Goal: Transaction & Acquisition: Subscribe to service/newsletter

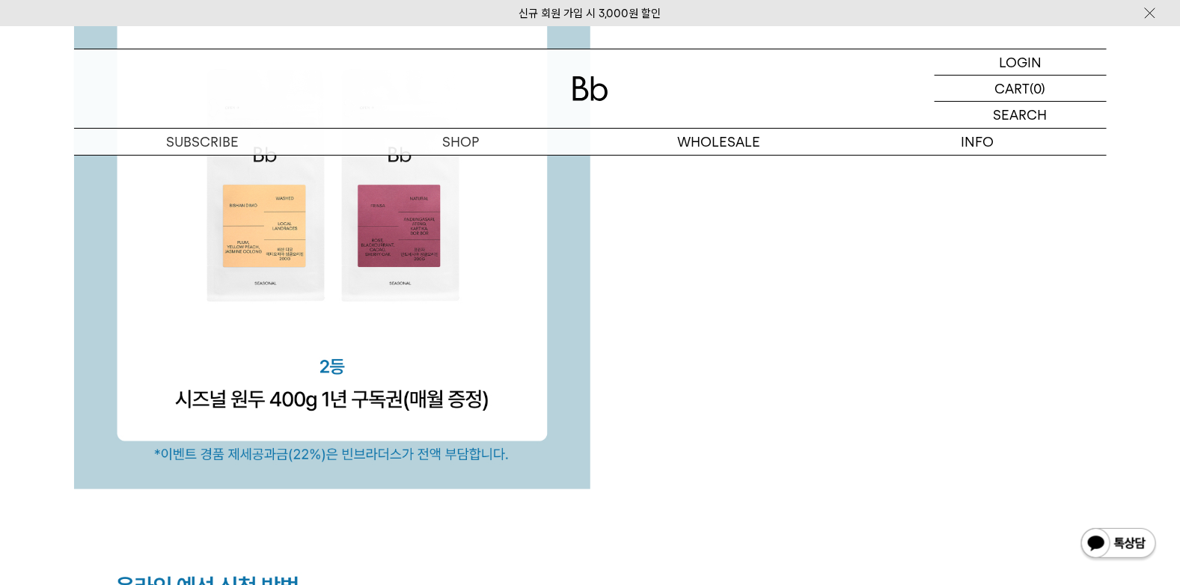
scroll to position [5164, 0]
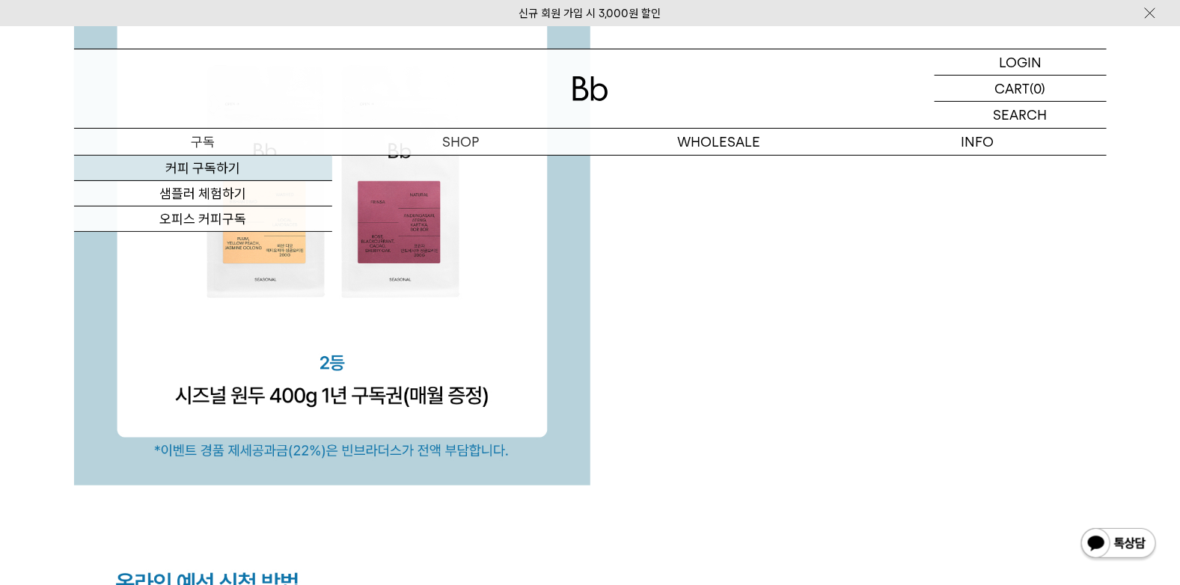
click at [263, 162] on link "커피 구독하기" at bounding box center [203, 168] width 258 height 25
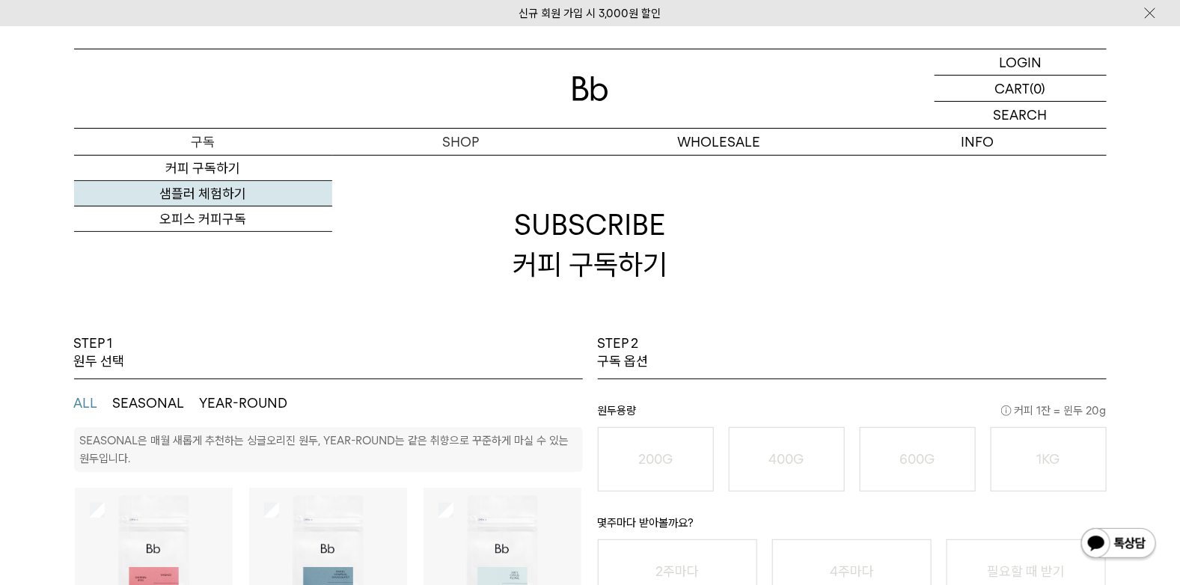
click at [230, 199] on link "샘플러 체험하기" at bounding box center [203, 193] width 258 height 25
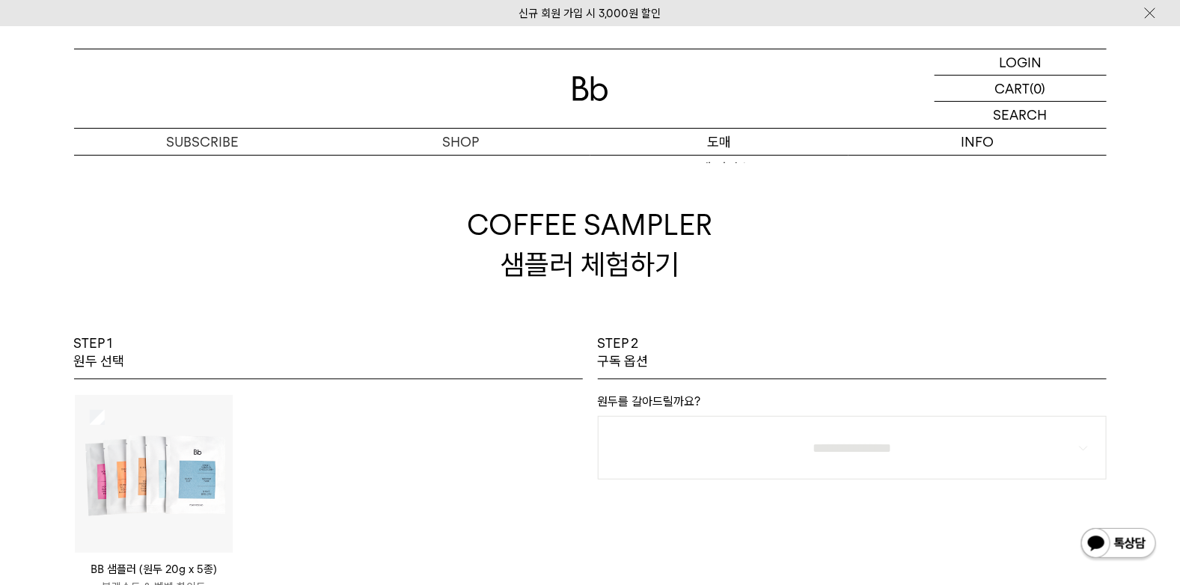
click at [718, 141] on p "도매" at bounding box center [720, 142] width 258 height 26
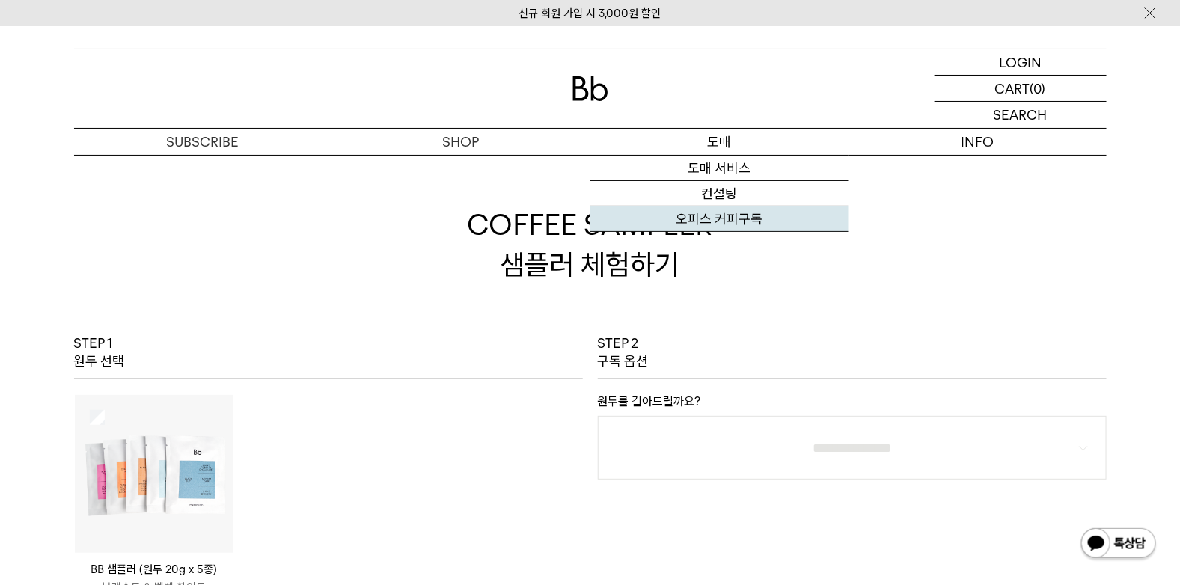
click at [719, 217] on link "오피스 커피구독" at bounding box center [720, 219] width 258 height 25
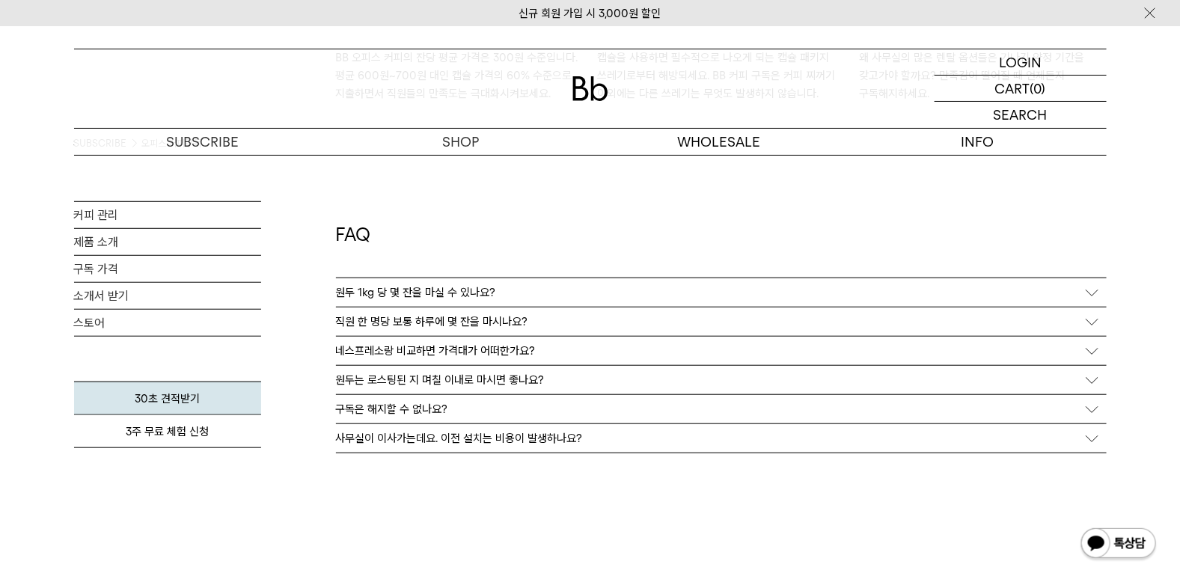
scroll to position [2769, 0]
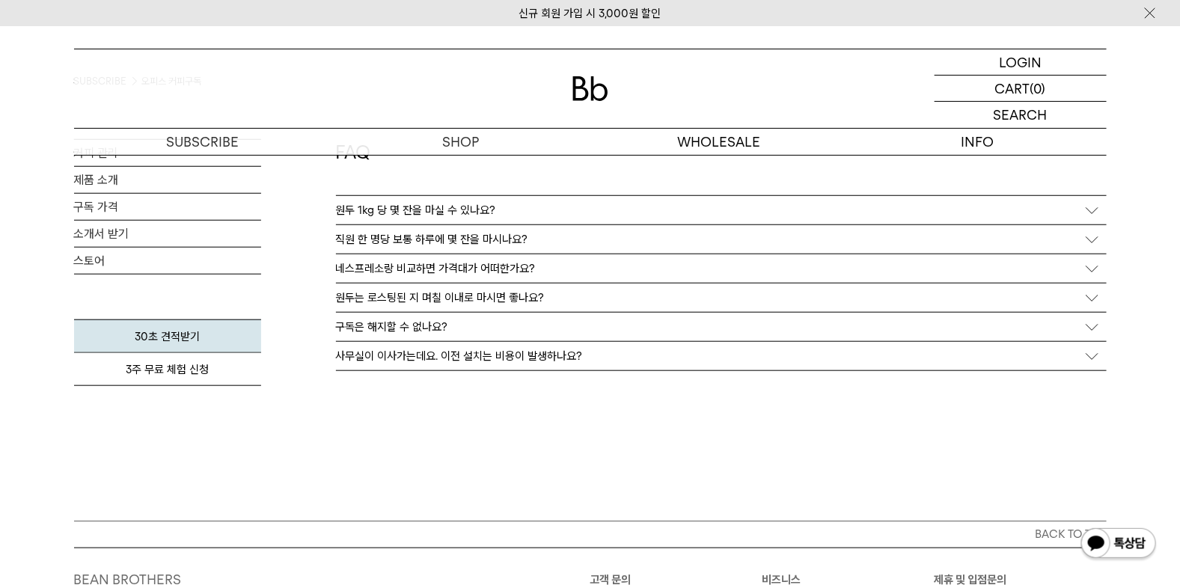
click at [1092, 207] on div "원두 1kg 당 몇 잔을 마실 수 있나요?" at bounding box center [721, 210] width 771 height 28
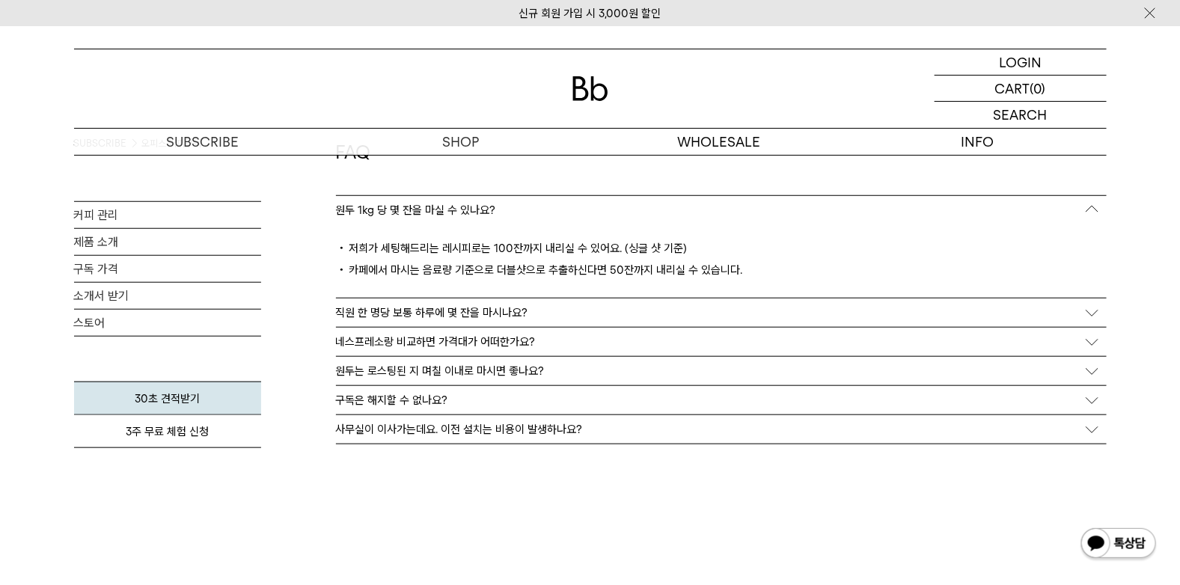
click at [1097, 311] on div "직원 한 명당 보통 하루에 몇 잔을 마시나요?" at bounding box center [721, 313] width 771 height 28
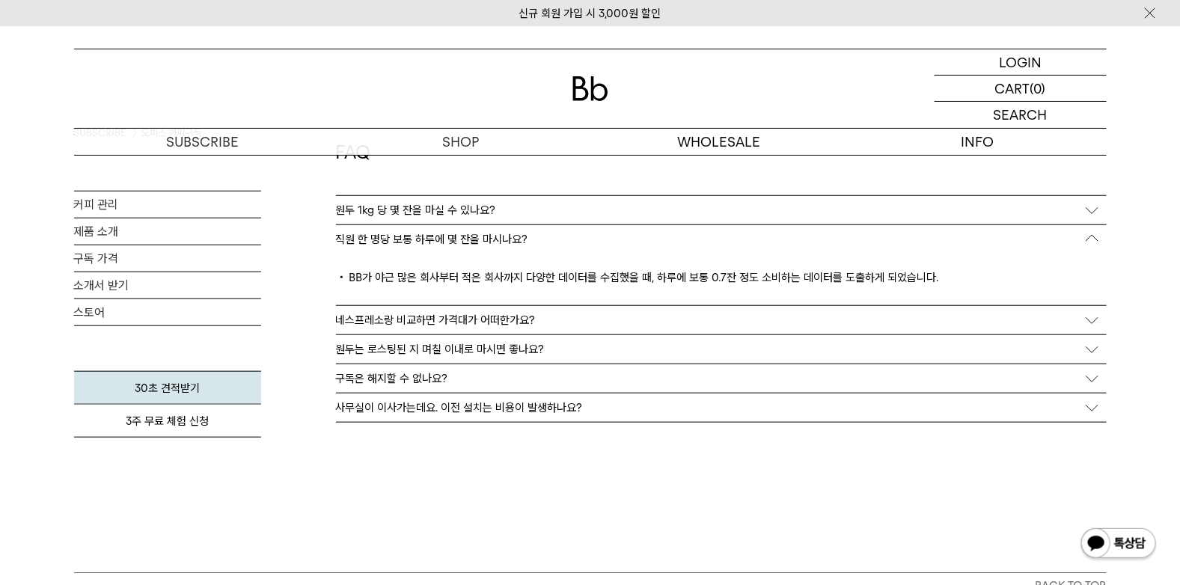
click at [1098, 308] on div "네스프레소랑 비교하면 가격대가 어떠한가요?" at bounding box center [721, 320] width 771 height 28
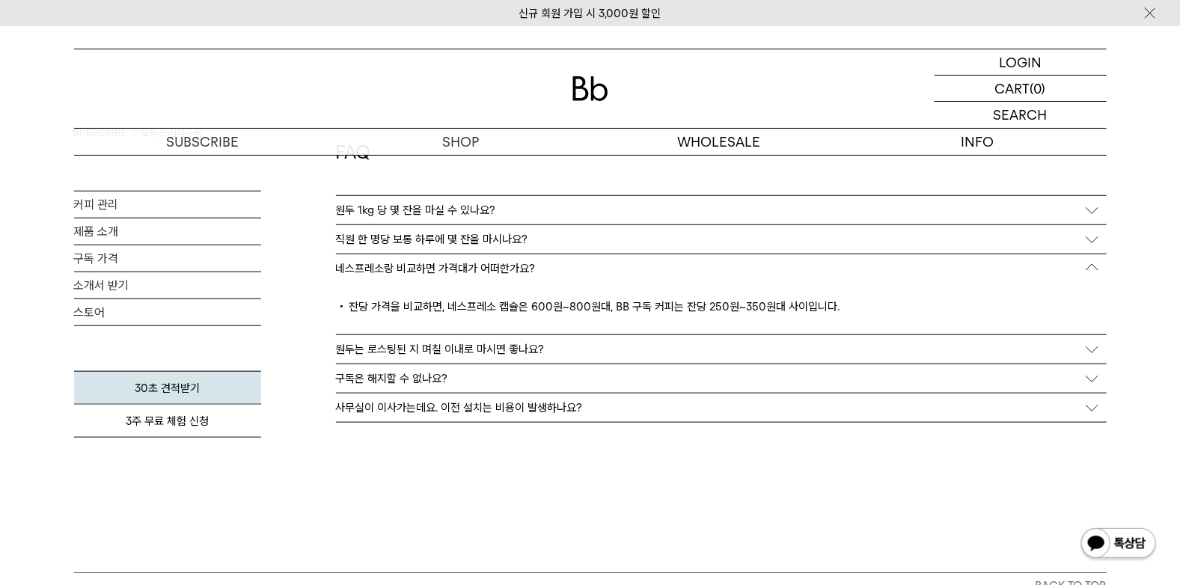
click at [1097, 347] on div "원두는 로스팅된 지 며칠 이내로 마시면 좋나요?" at bounding box center [721, 349] width 771 height 28
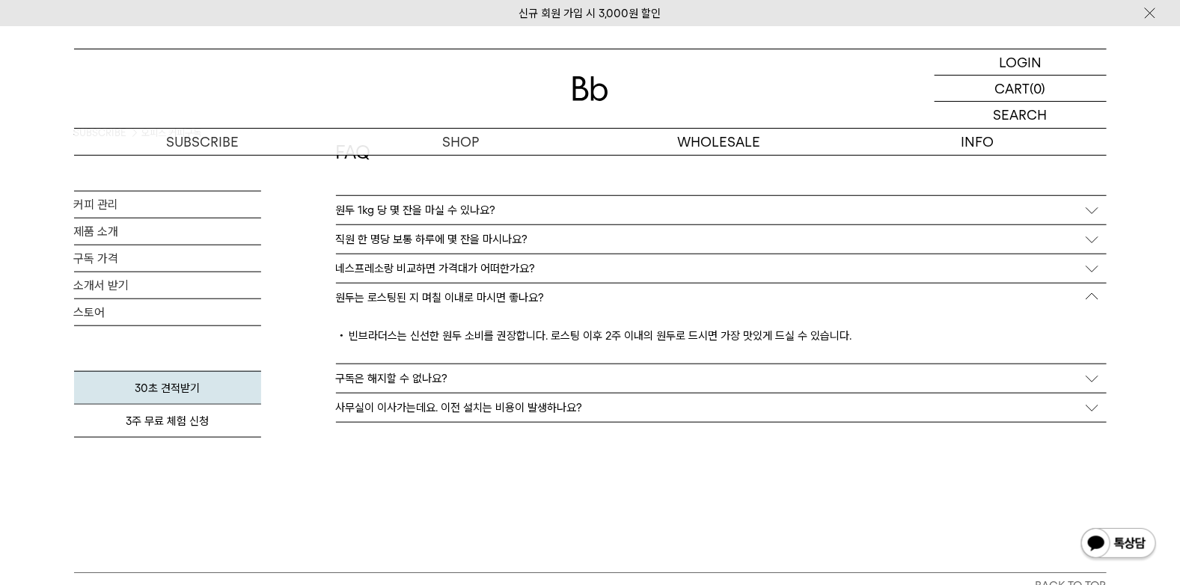
click at [1101, 377] on div "구독은 해지할 수 없나요?" at bounding box center [721, 379] width 771 height 28
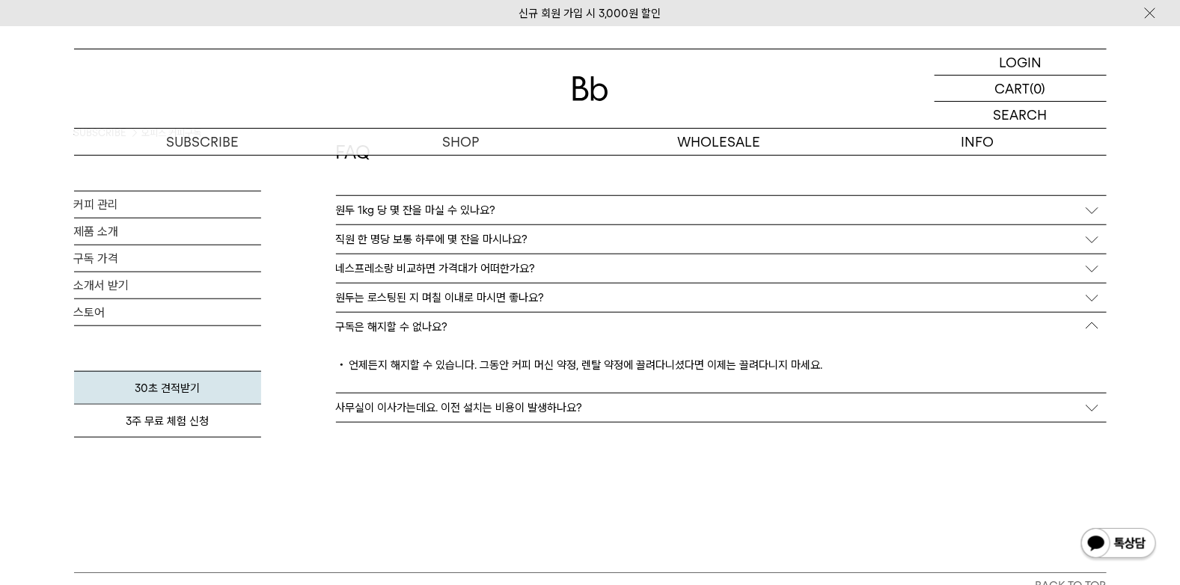
click at [1094, 406] on div "사무실이 이사가는데요. 이전 설치는 비용이 발생하나요?" at bounding box center [721, 408] width 771 height 28
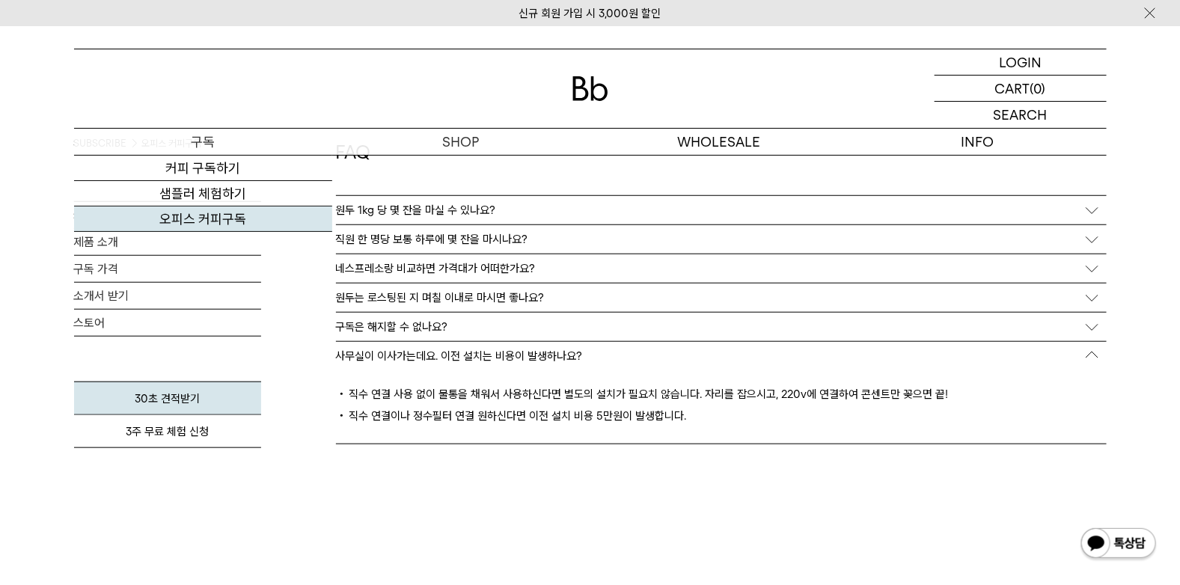
click at [193, 219] on link "오피스 커피구독" at bounding box center [203, 219] width 258 height 25
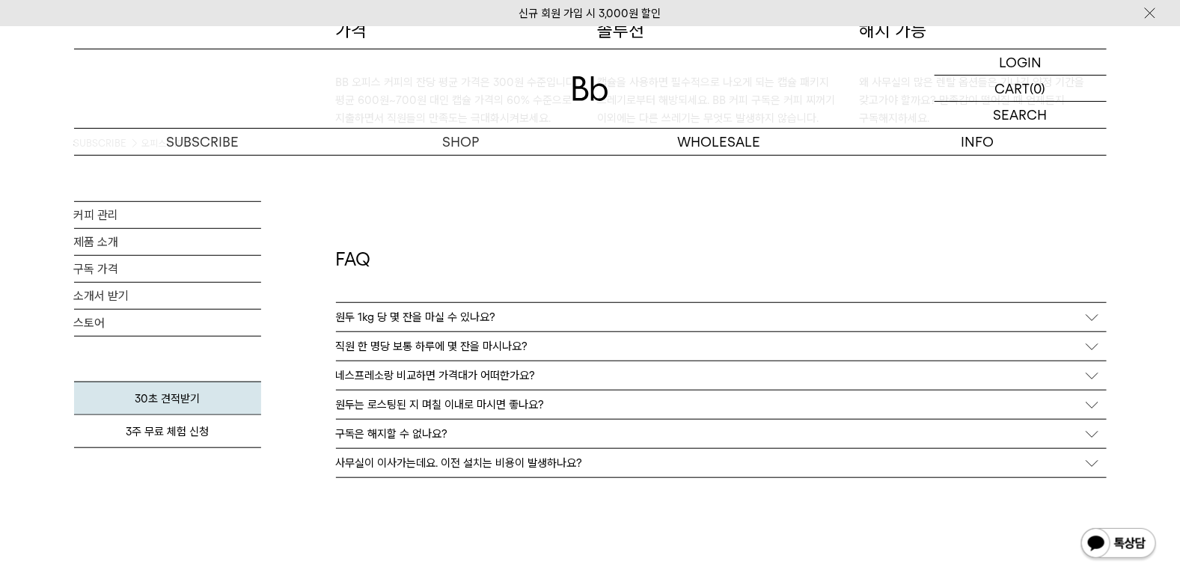
scroll to position [2694, 0]
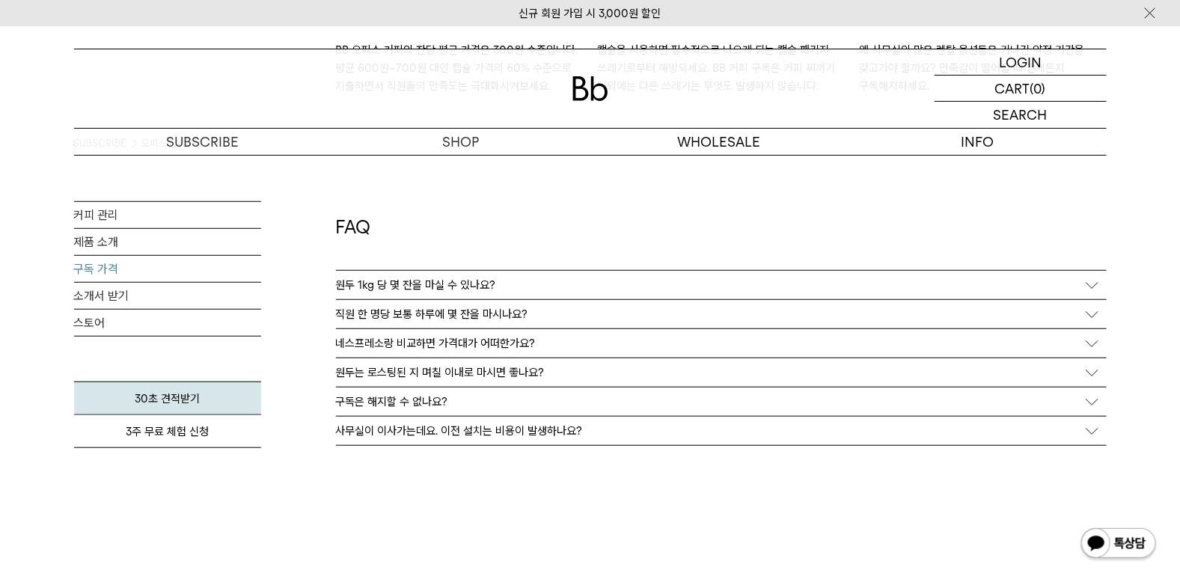
click at [97, 268] on link "구독 가격" at bounding box center [167, 269] width 187 height 26
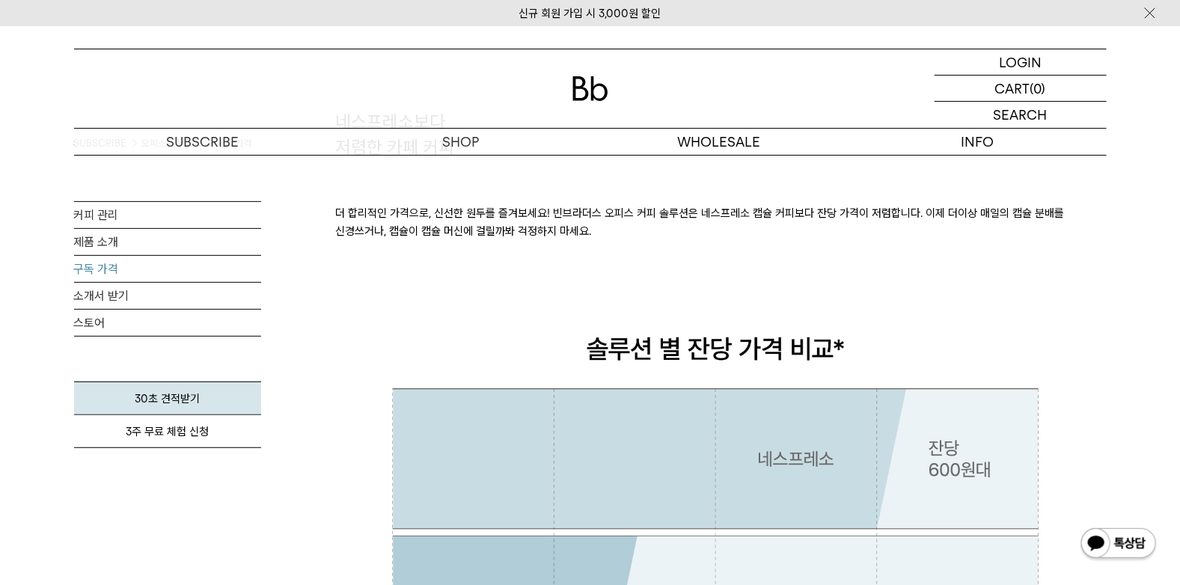
scroll to position [299, 0]
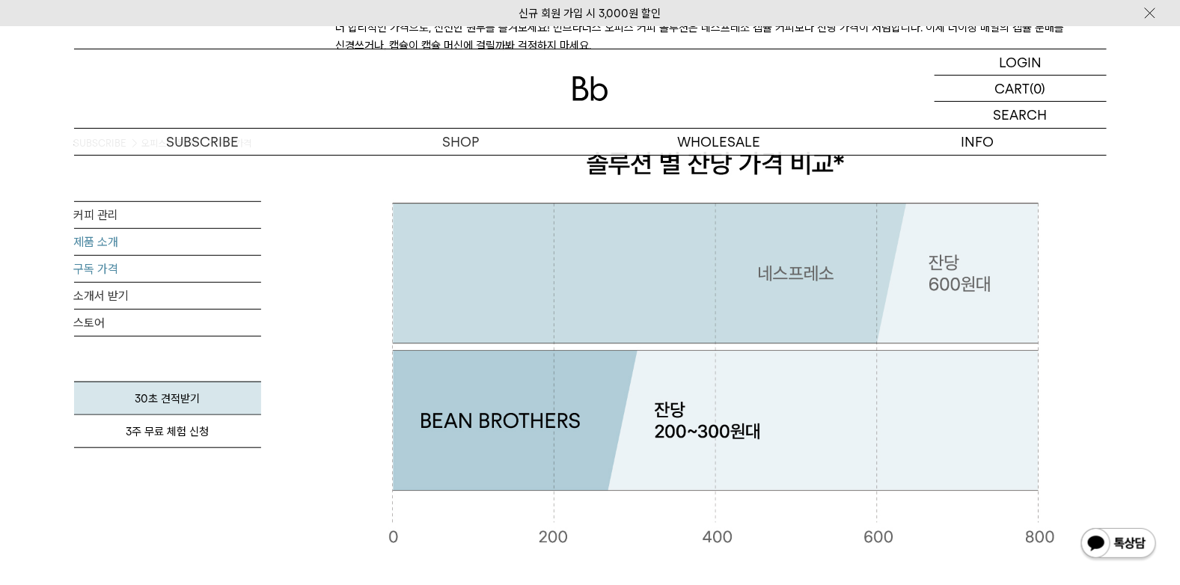
click at [114, 233] on link "제품 소개" at bounding box center [167, 242] width 187 height 26
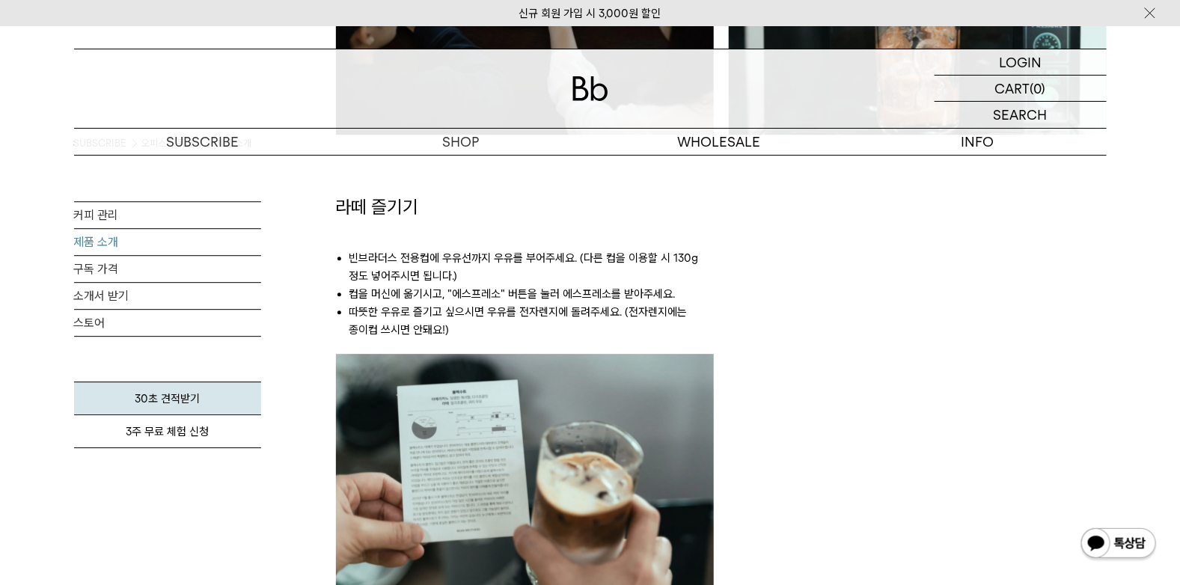
scroll to position [1647, 0]
